Goal: Use online tool/utility: Utilize a website feature to perform a specific function

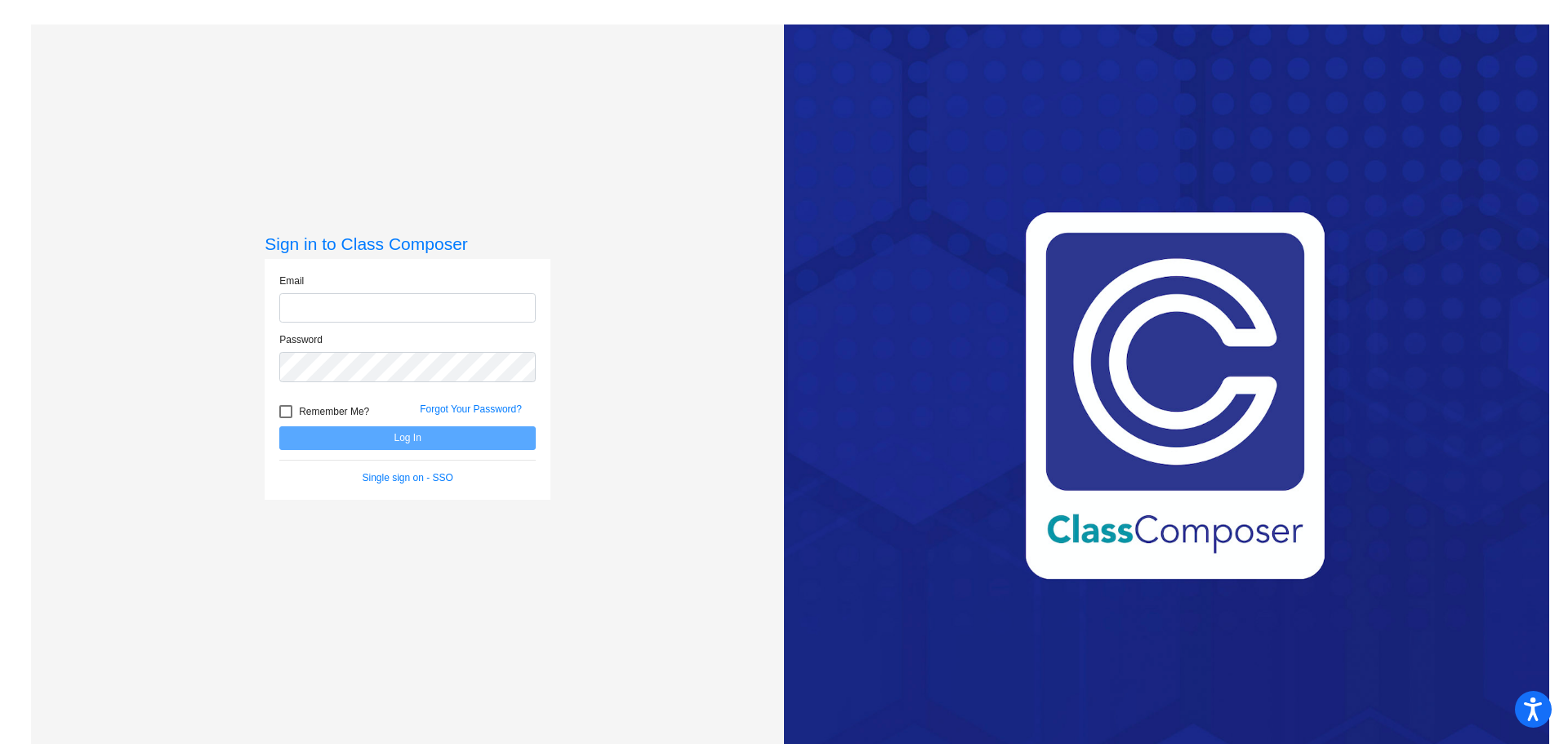
type input "[EMAIL_ADDRESS][PERSON_NAME][DOMAIN_NAME]"
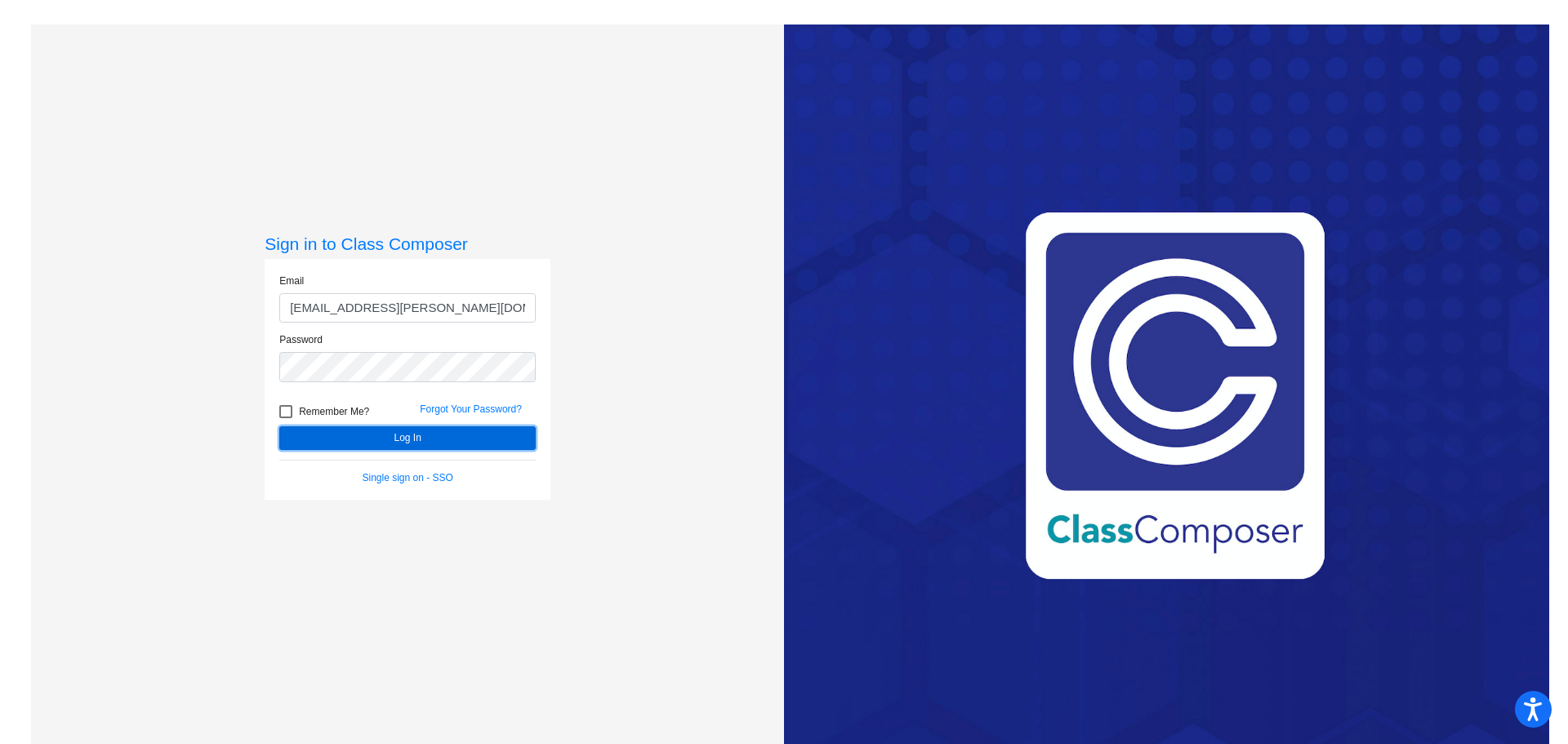
click at [402, 439] on button "Log In" at bounding box center [407, 438] width 257 height 24
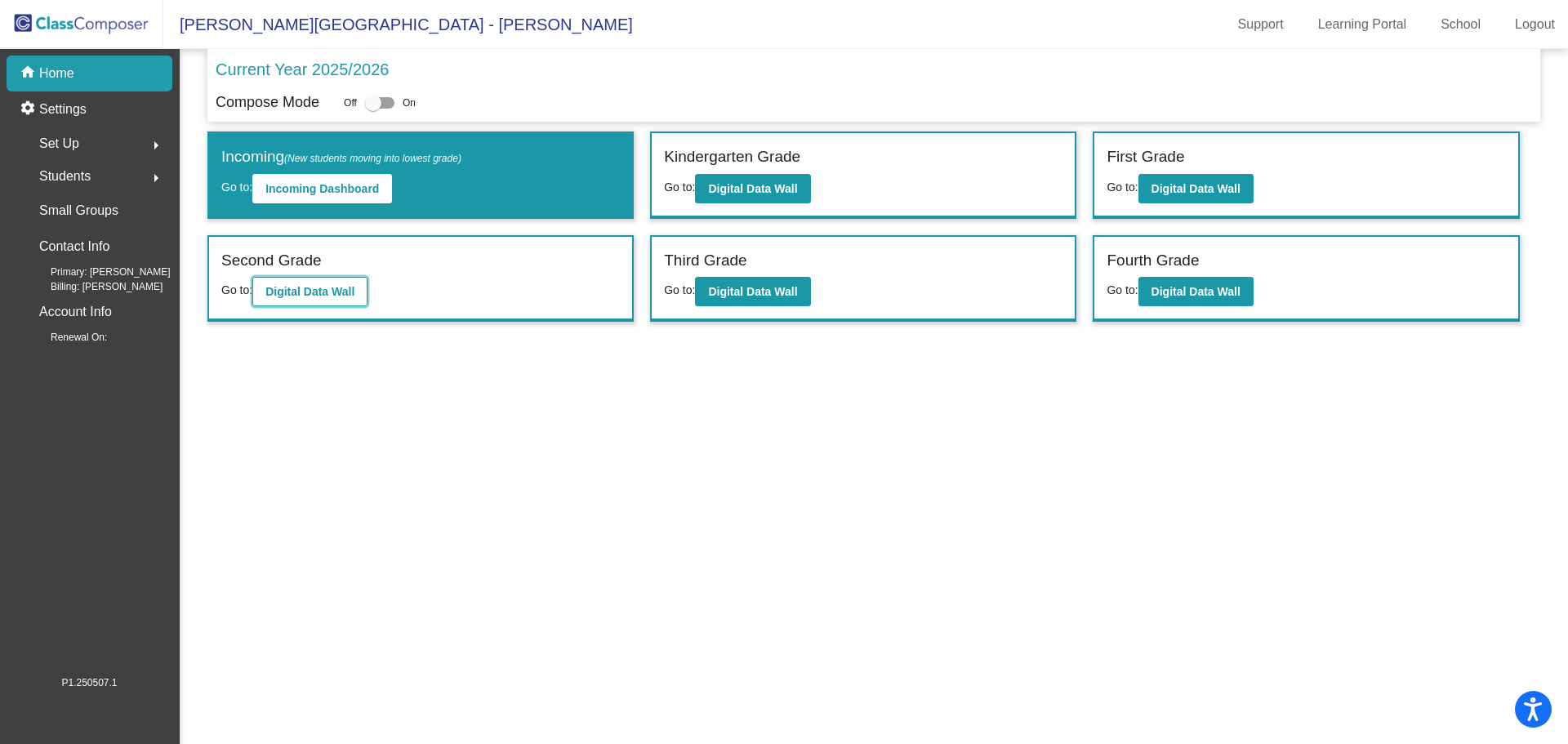
click at [327, 289] on b "Digital Data Wall" at bounding box center [309, 291] width 89 height 13
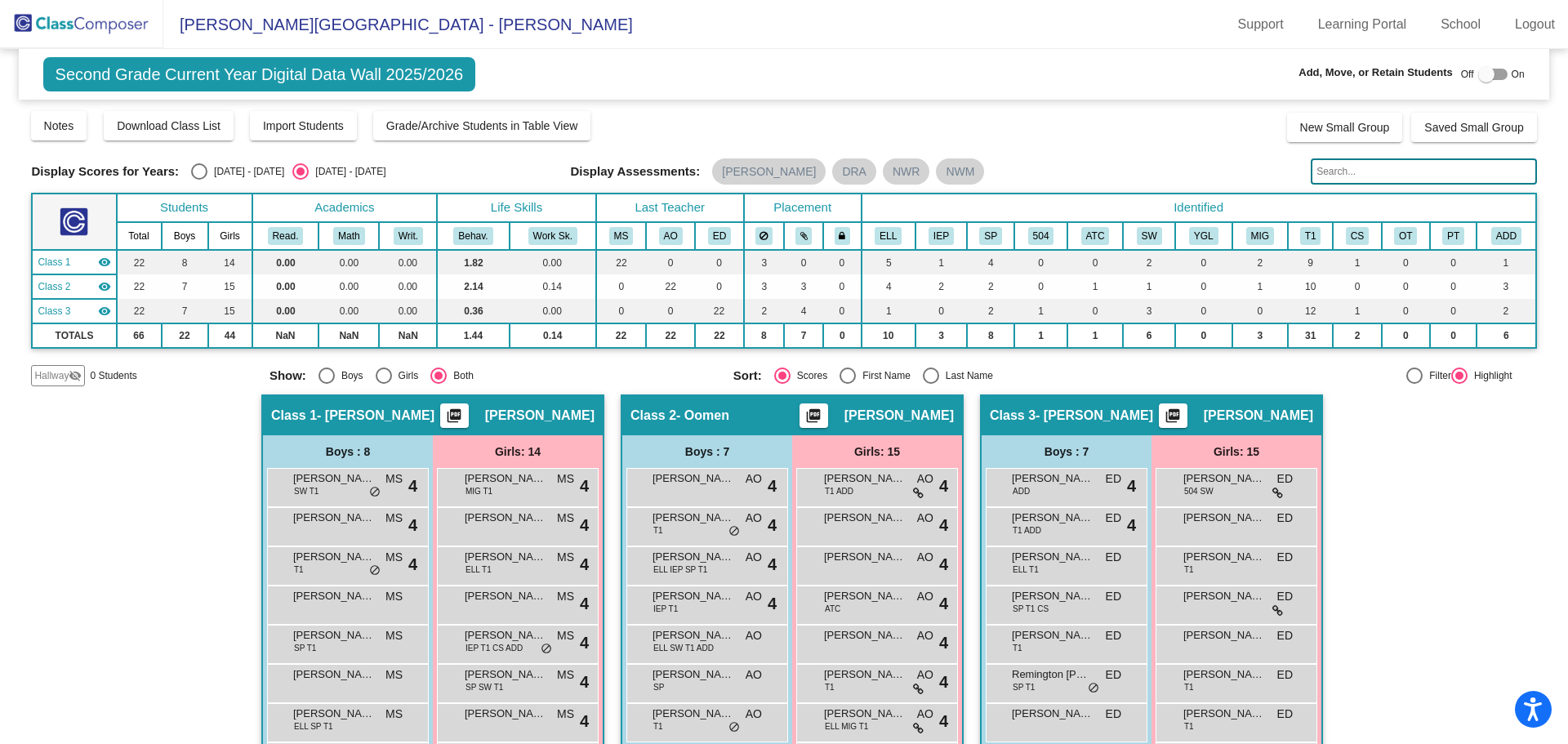
click at [168, 490] on div "Hallway - Hallway Class picture_as_pdf Add Student First Name Last Name Student…" at bounding box center [783, 738] width 1505 height 688
click at [1494, 72] on div at bounding box center [1493, 74] width 30 height 11
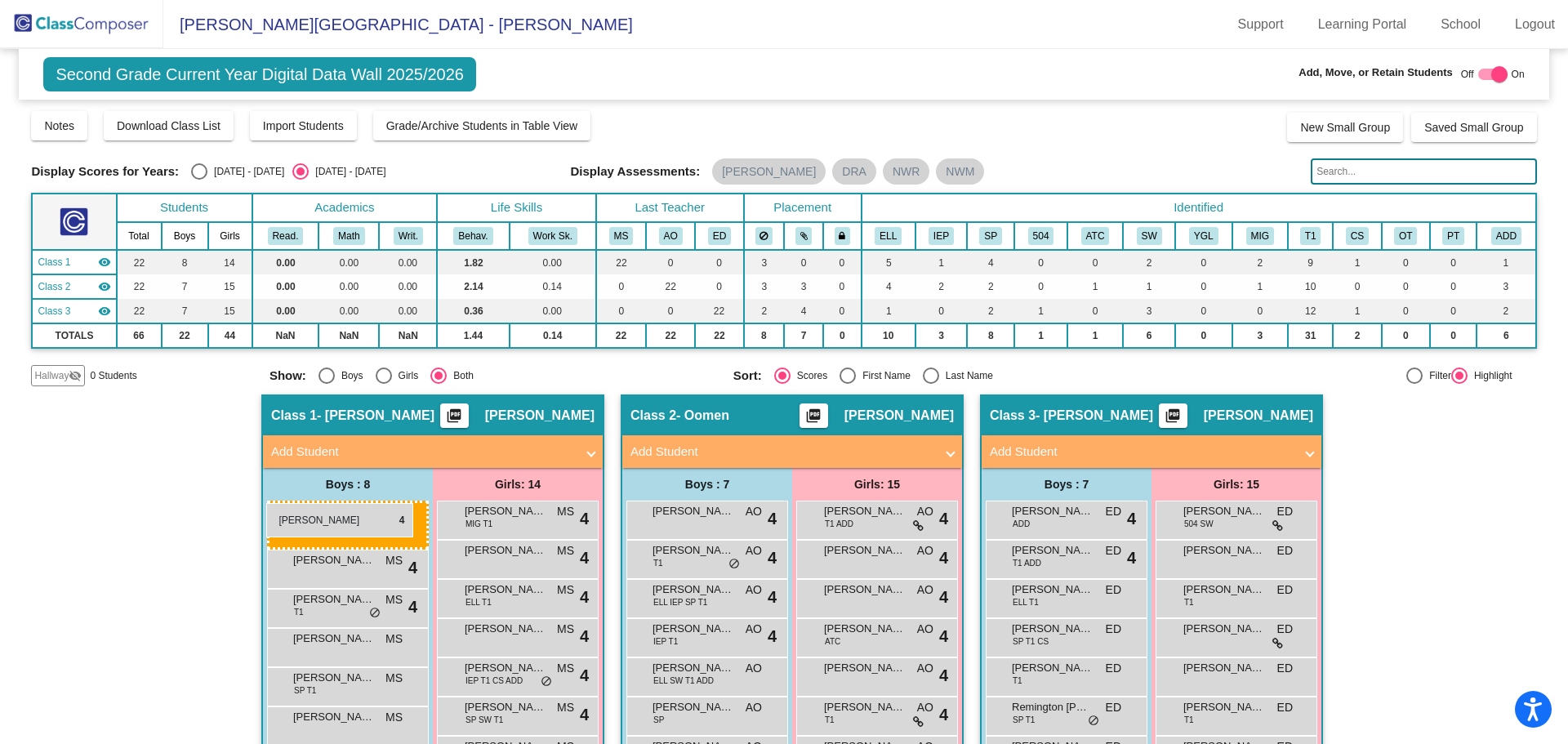
drag, startPoint x: 332, startPoint y: 513, endPoint x: 266, endPoint y: 503, distance: 66.8
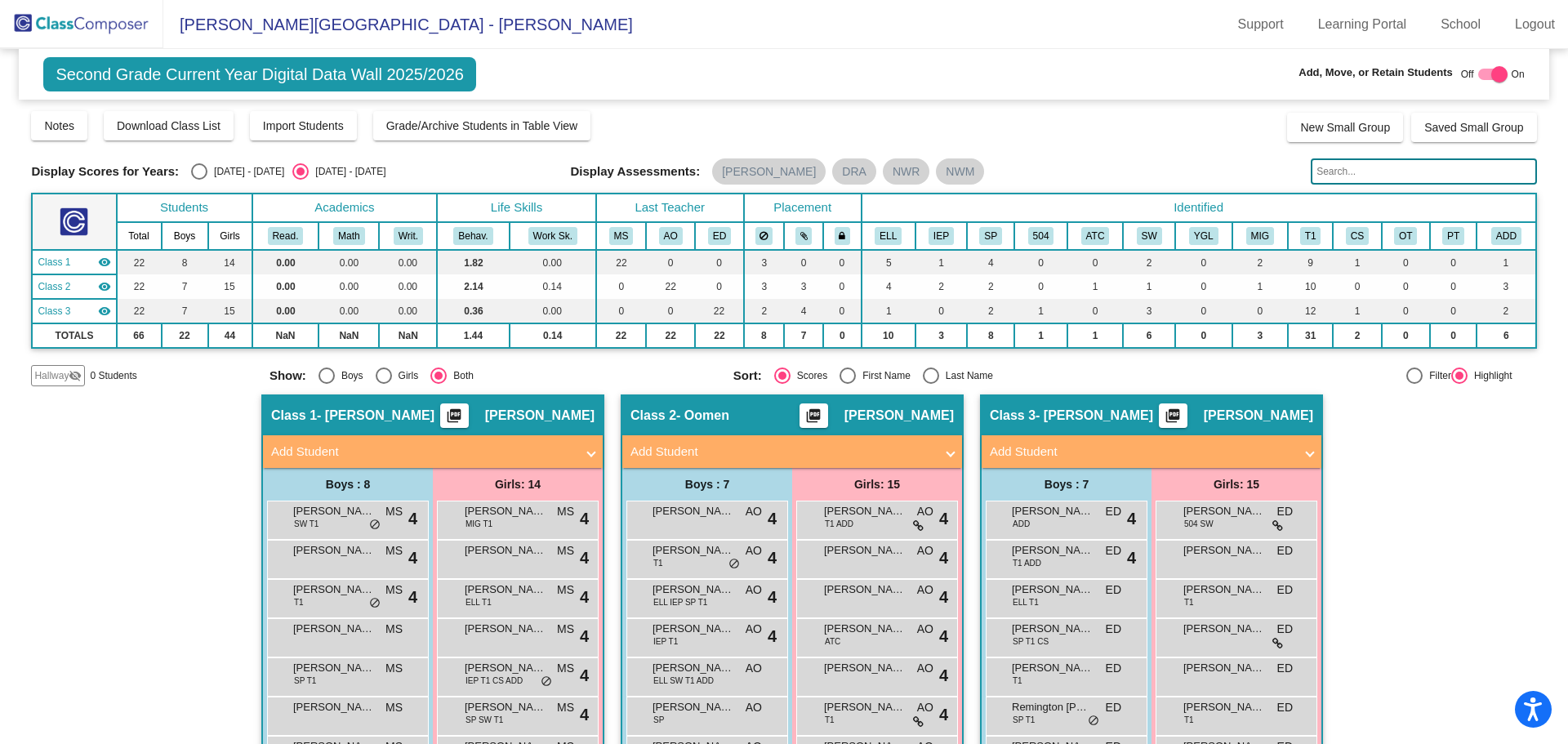
click at [186, 470] on div "Hallway - Hallway Class picture_as_pdf Add Student First Name Last Name Student…" at bounding box center [783, 754] width 1505 height 720
click at [1479, 71] on div at bounding box center [1493, 74] width 30 height 11
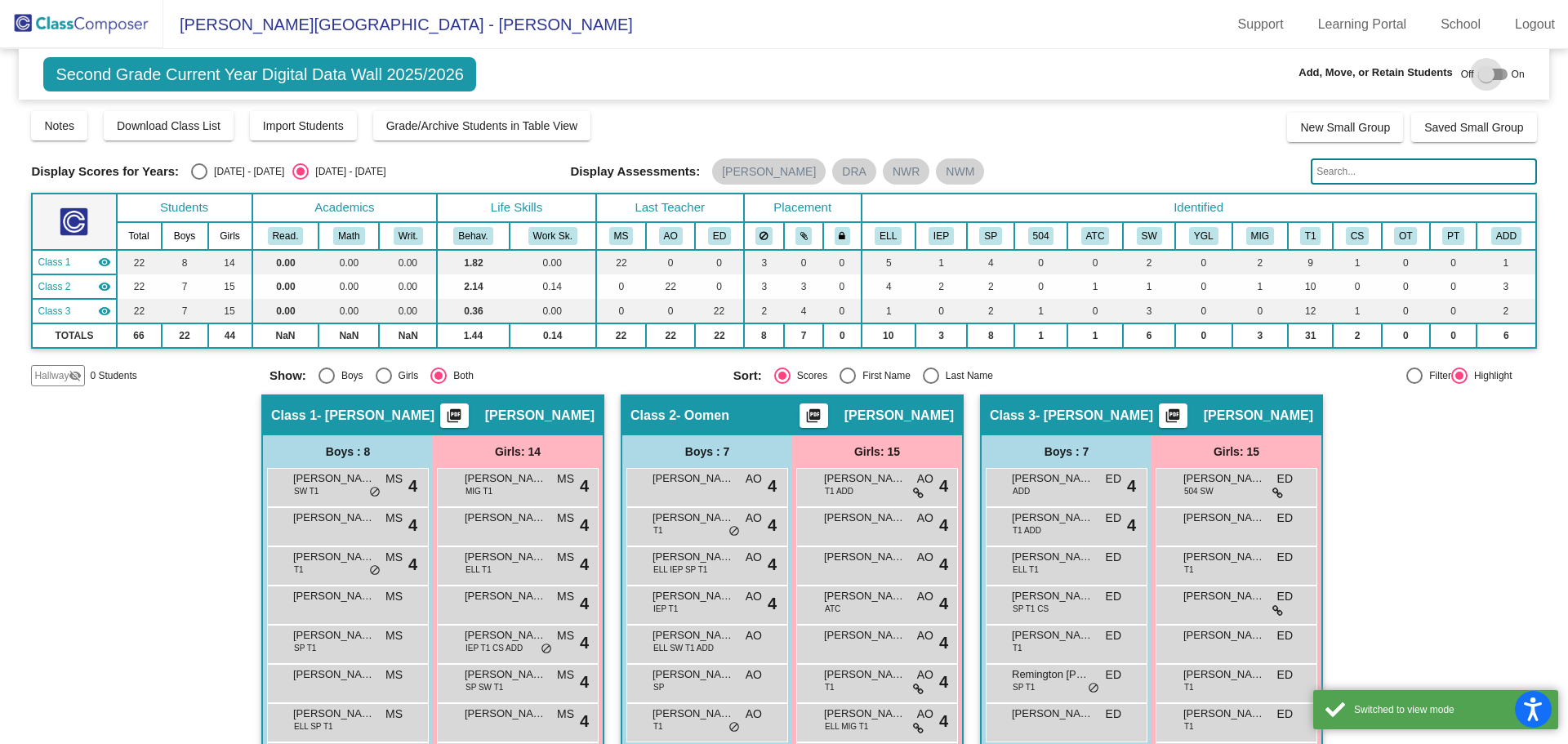
click at [1479, 71] on div at bounding box center [1486, 74] width 16 height 16
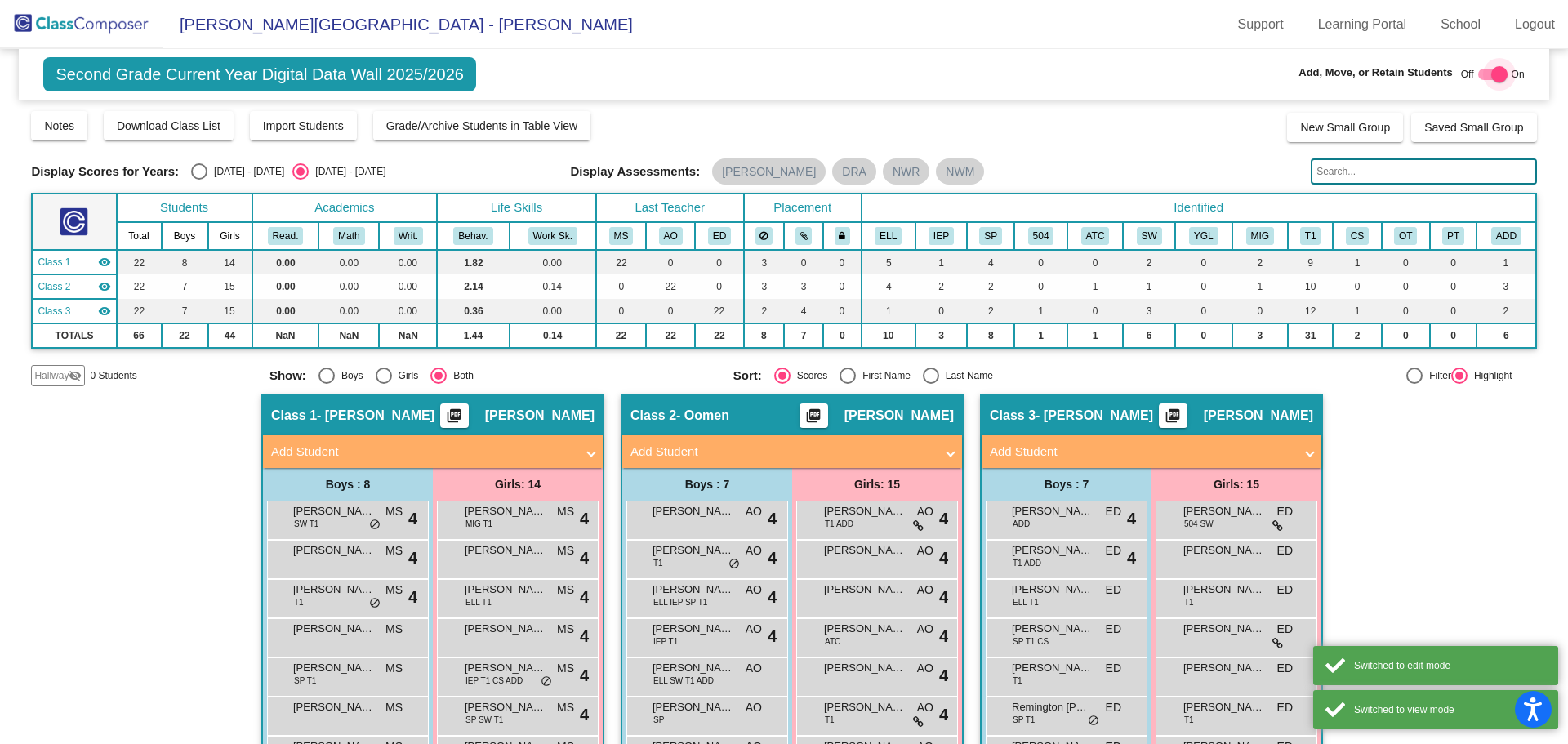
click at [1479, 73] on div at bounding box center [1493, 74] width 30 height 11
checkbox input "false"
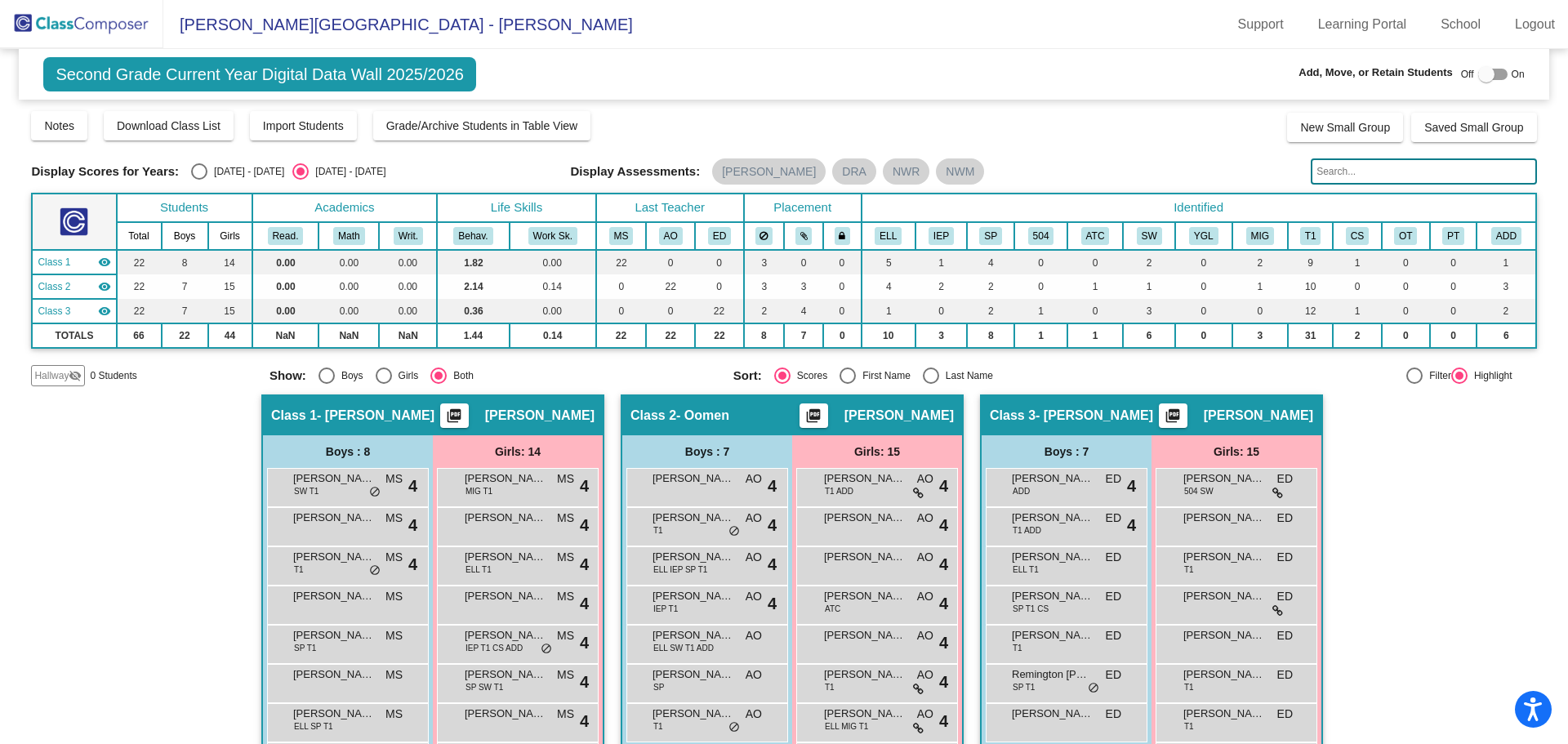
click at [100, 25] on img at bounding box center [82, 24] width 164 height 49
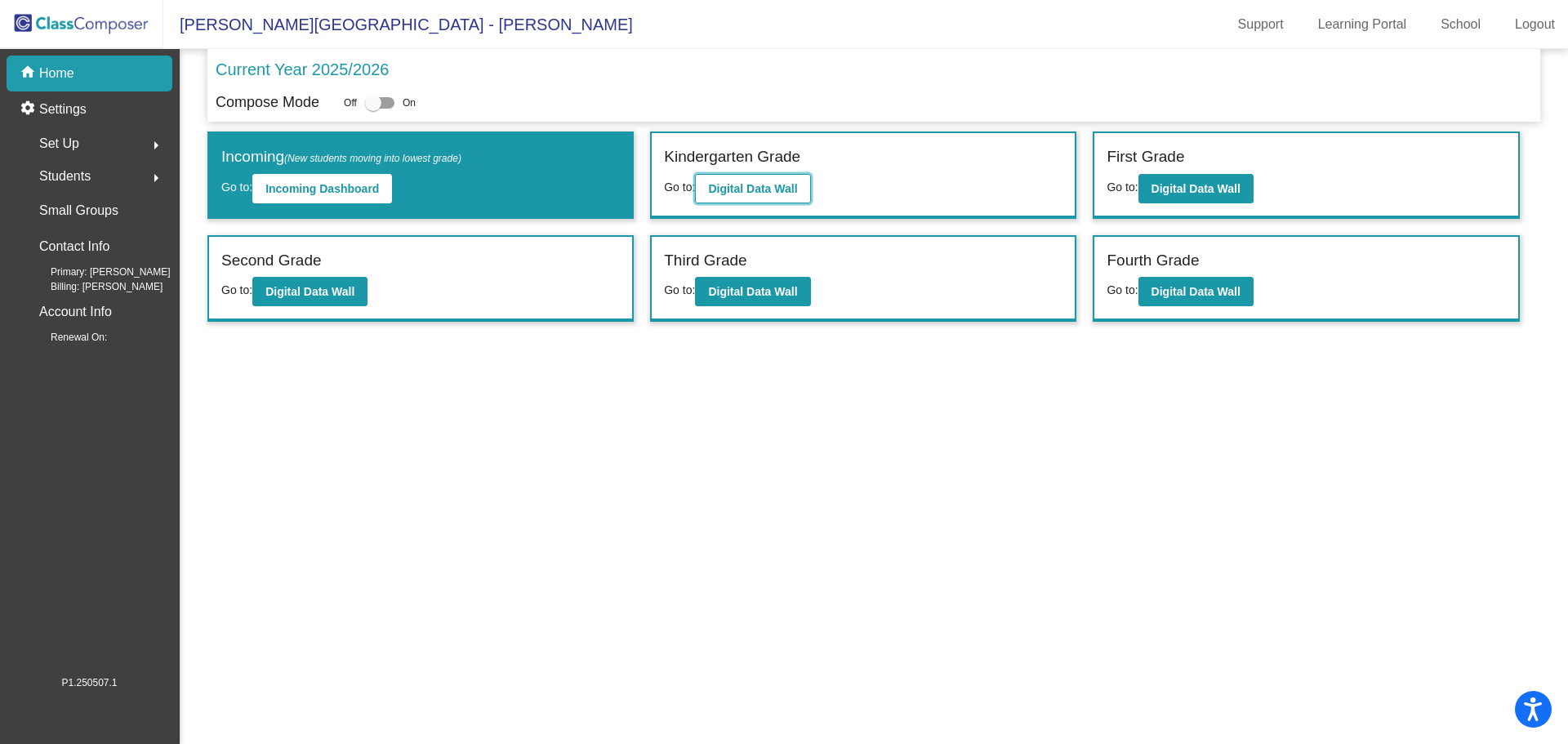
click at [749, 186] on b "Digital Data Wall" at bounding box center [752, 188] width 89 height 13
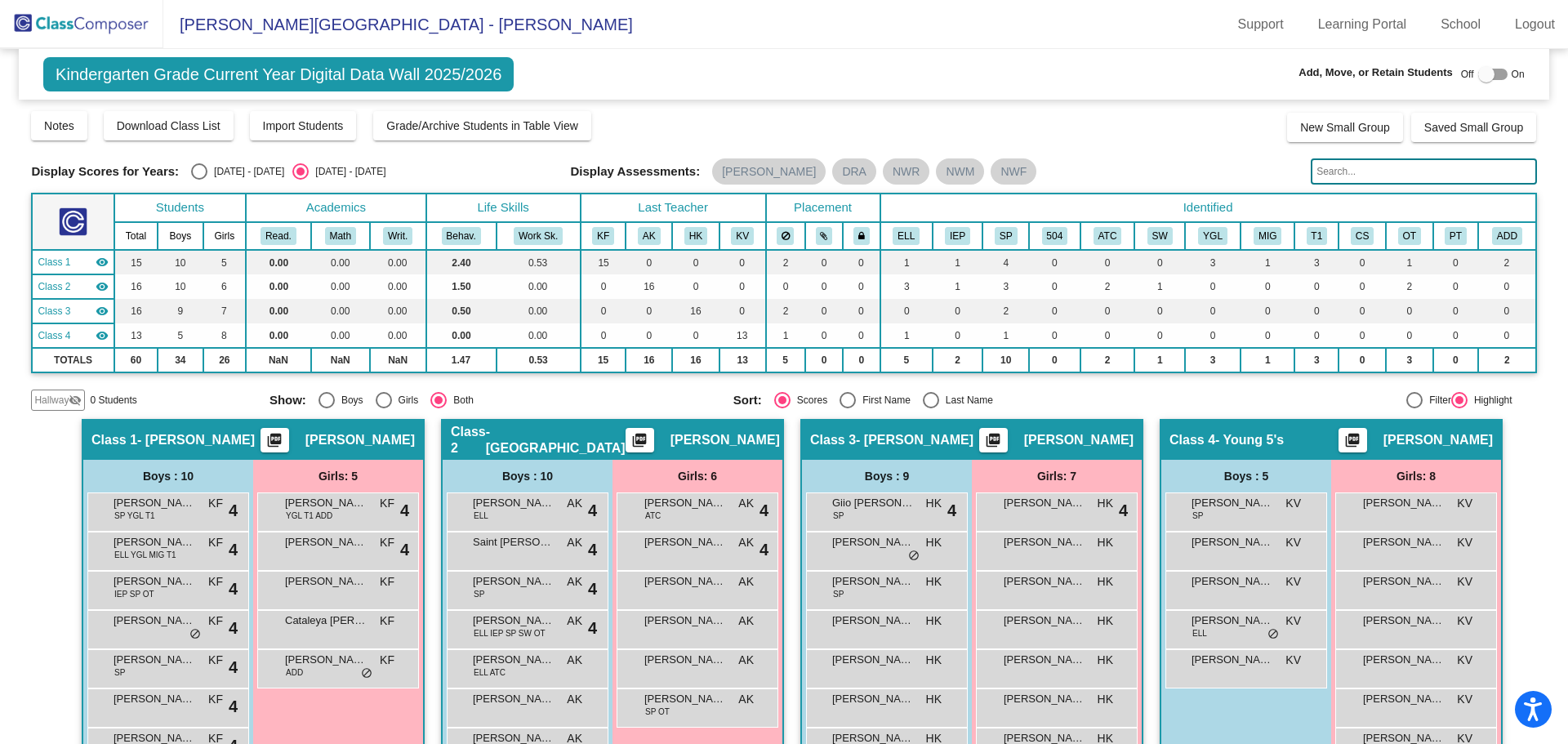
scroll to position [164, 0]
